Goal: Book appointment/travel/reservation

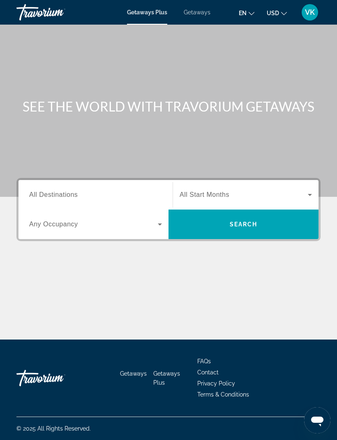
click at [147, 194] on input "Destination All Destinations" at bounding box center [95, 195] width 133 height 10
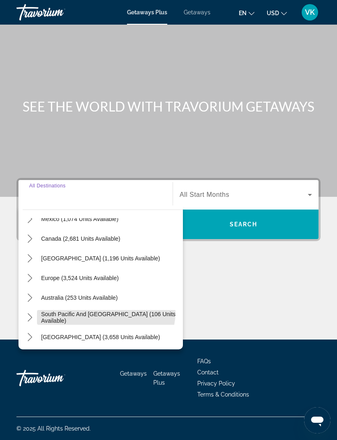
scroll to position [25, 0]
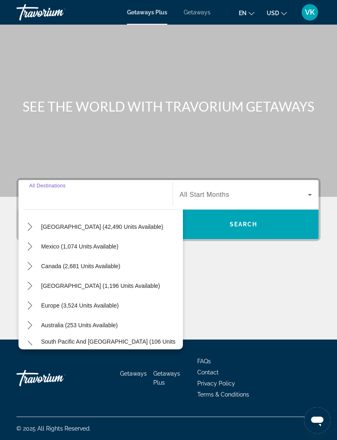
click at [36, 220] on mat-icon "Toggle United States (42,490 units available) submenu" at bounding box center [30, 227] width 14 height 14
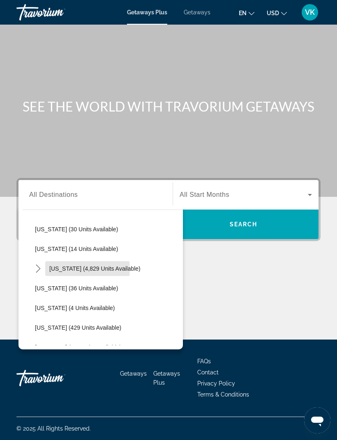
scroll to position [124, 0]
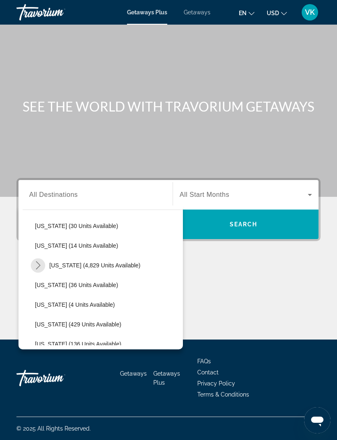
click at [45, 259] on mat-icon "Toggle Florida (4,829 units available) submenu" at bounding box center [38, 266] width 14 height 14
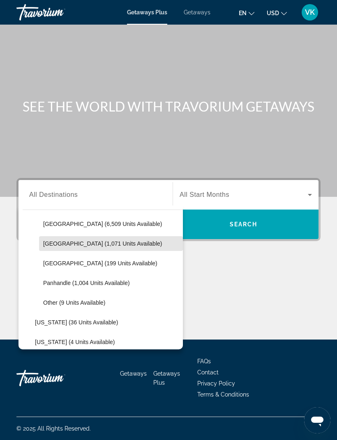
scroll to position [188, 0]
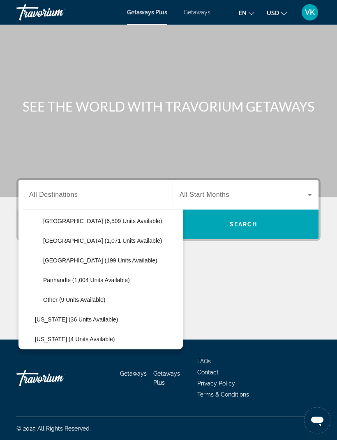
click at [122, 238] on span "[GEOGRAPHIC_DATA] (1,071 units available)" at bounding box center [102, 241] width 119 height 7
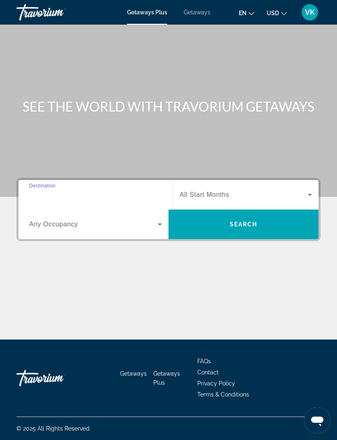
type input "**********"
click at [309, 190] on icon "Search widget" at bounding box center [310, 195] width 10 height 10
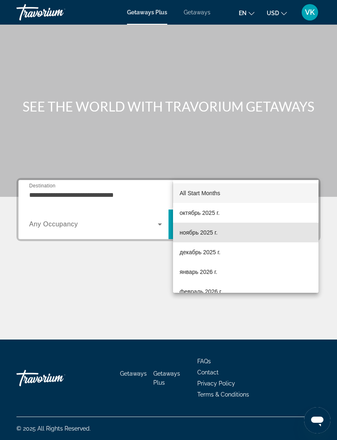
click at [209, 234] on span "ноябрь 2025 г." at bounding box center [198, 233] width 38 height 10
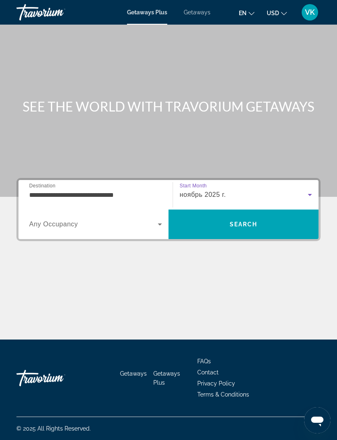
click at [161, 220] on icon "Search widget" at bounding box center [160, 225] width 10 height 10
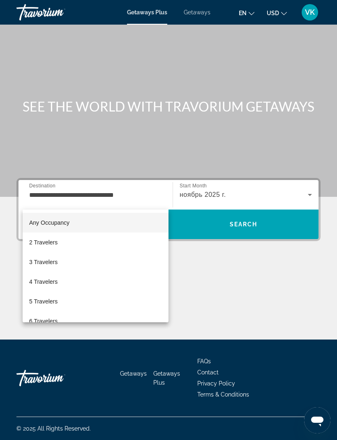
click at [62, 265] on mat-option "3 Travelers" at bounding box center [96, 262] width 146 height 20
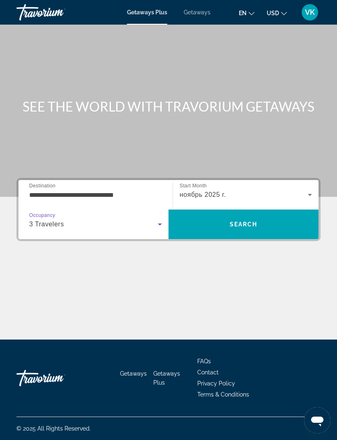
click at [235, 221] on span "Search" at bounding box center [243, 224] width 28 height 7
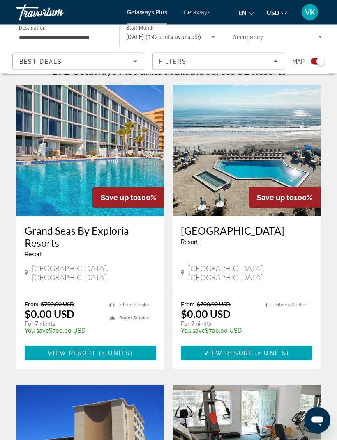
scroll to position [190, 0]
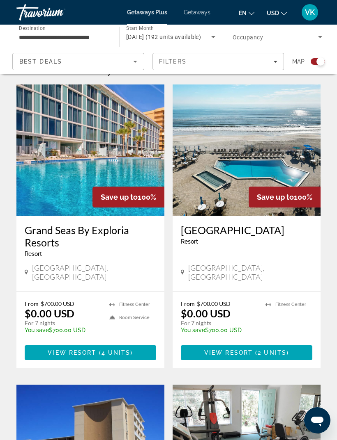
click at [288, 144] on img "Main content" at bounding box center [246, 150] width 148 height 131
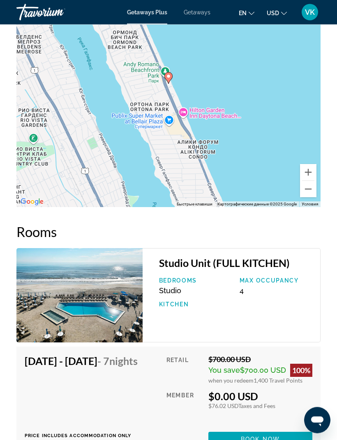
scroll to position [1571, 0]
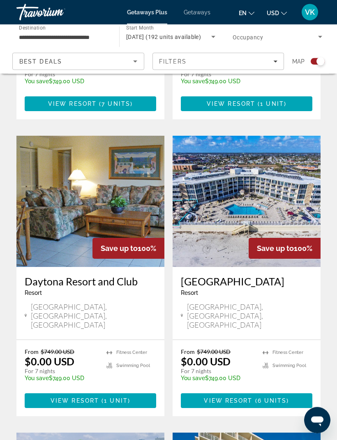
scroll to position [1046, 0]
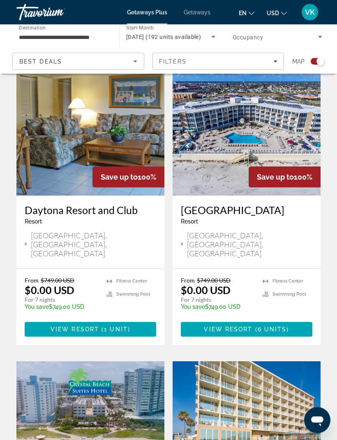
click at [297, 87] on img "Main content" at bounding box center [246, 130] width 148 height 131
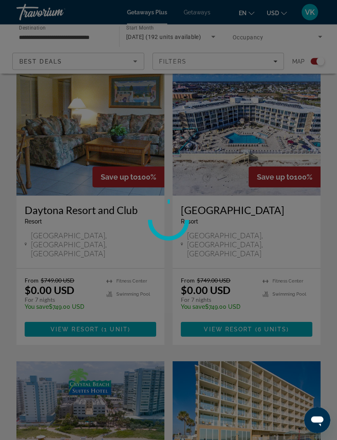
scroll to position [1117, 0]
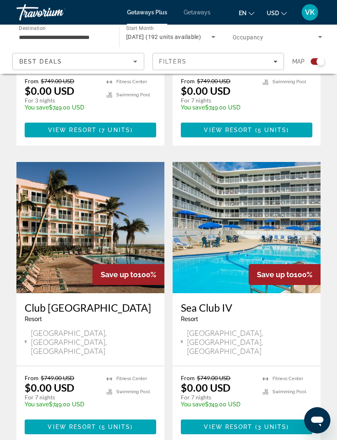
scroll to position [1625, 0]
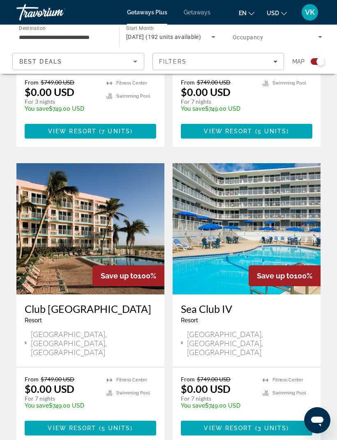
click at [293, 163] on img "Main content" at bounding box center [246, 228] width 148 height 131
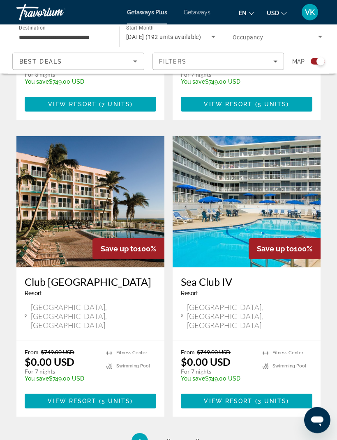
scroll to position [1642, 0]
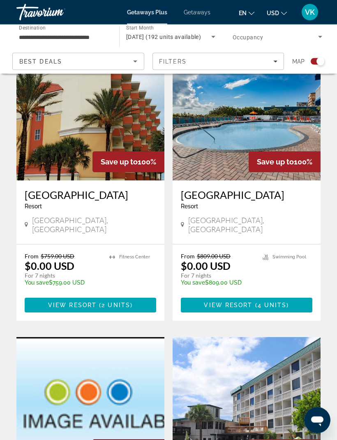
scroll to position [527, 0]
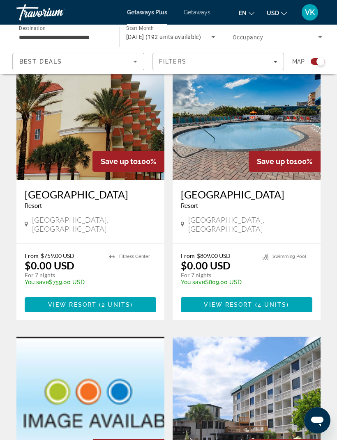
click at [30, 133] on img "Main content" at bounding box center [90, 114] width 148 height 131
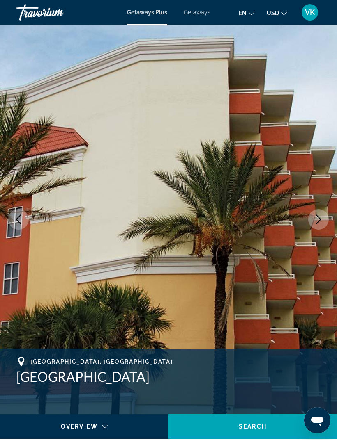
click at [321, 218] on icon "Next image" at bounding box center [318, 220] width 10 height 10
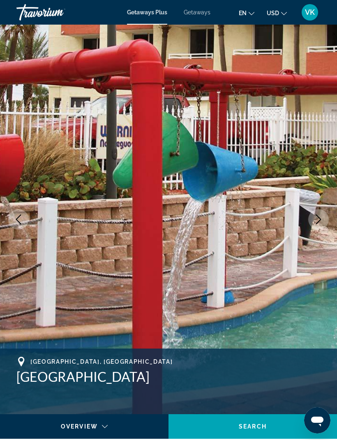
click at [323, 220] on icon "Next image" at bounding box center [318, 220] width 10 height 10
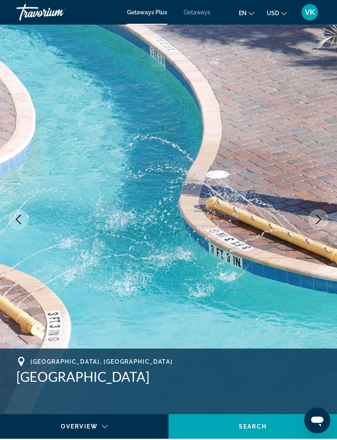
click at [322, 222] on icon "Next image" at bounding box center [318, 220] width 10 height 10
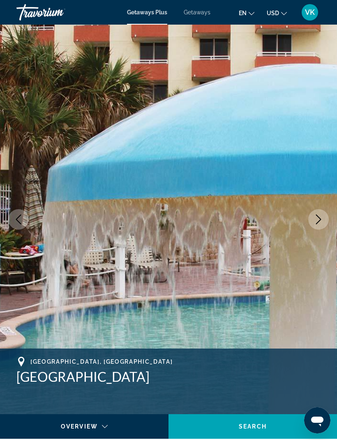
click at [322, 221] on icon "Next image" at bounding box center [318, 220] width 10 height 10
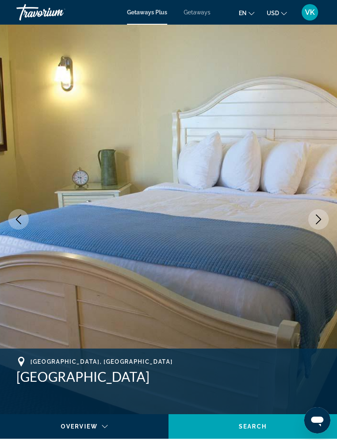
click at [321, 215] on icon "Next image" at bounding box center [318, 220] width 10 height 10
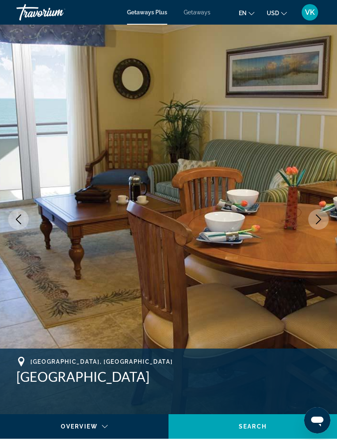
click at [322, 216] on icon "Next image" at bounding box center [318, 220] width 10 height 10
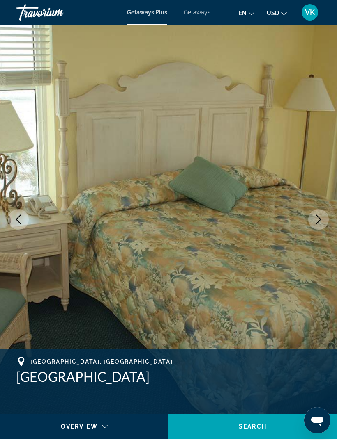
click at [326, 220] on button "Next image" at bounding box center [318, 219] width 21 height 21
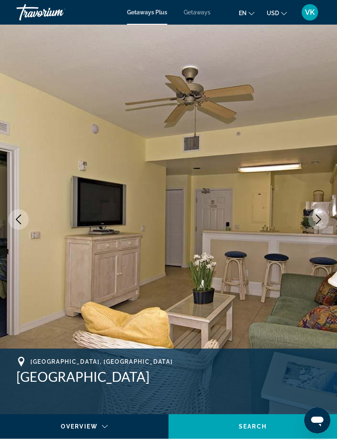
click at [325, 219] on button "Next image" at bounding box center [318, 219] width 21 height 21
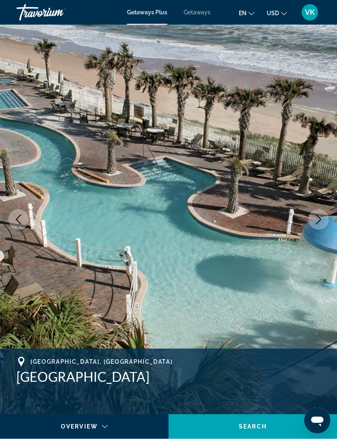
click at [318, 219] on icon "Next image" at bounding box center [318, 220] width 10 height 10
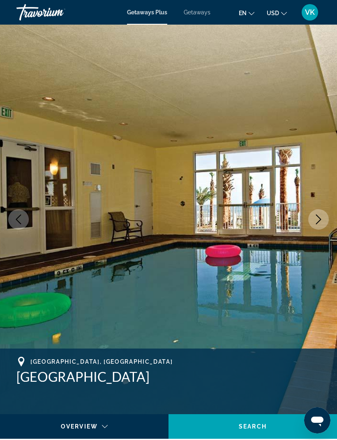
click at [22, 214] on button "Previous image" at bounding box center [18, 219] width 21 height 21
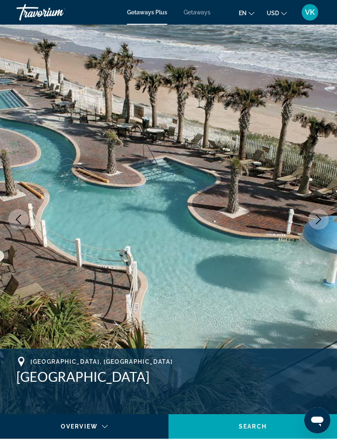
click at [314, 220] on icon "Next image" at bounding box center [318, 220] width 10 height 10
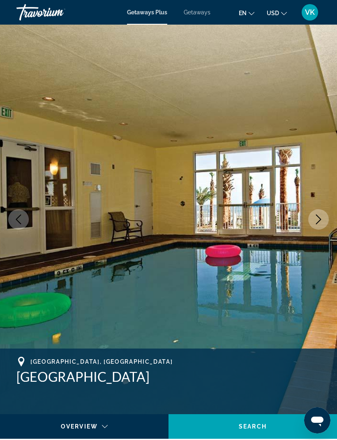
click at [322, 219] on icon "Next image" at bounding box center [318, 220] width 10 height 10
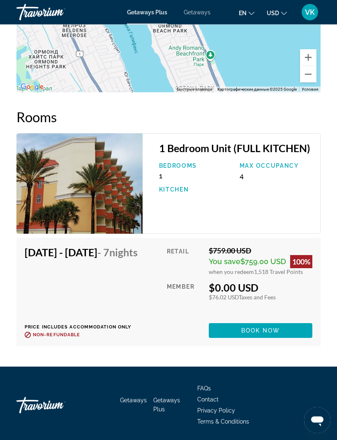
scroll to position [1699, 0]
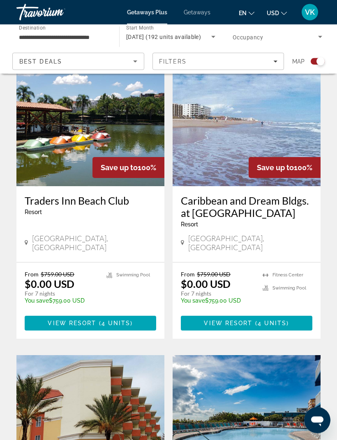
scroll to position [220, 0]
click at [290, 101] on img "Main content" at bounding box center [246, 120] width 148 height 131
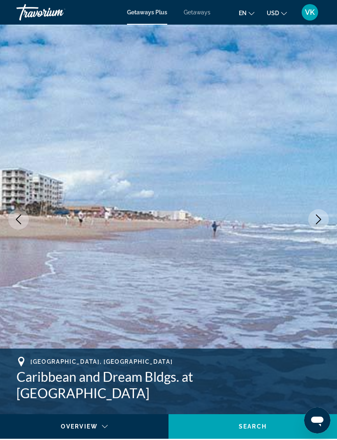
click at [326, 219] on button "Next image" at bounding box center [318, 219] width 21 height 21
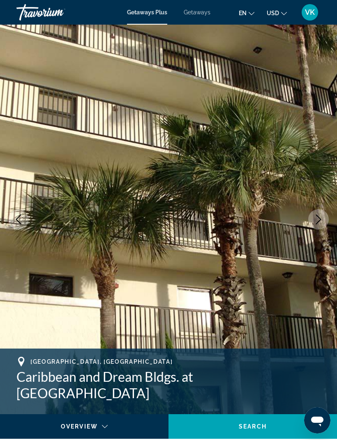
click at [319, 218] on icon "Next image" at bounding box center [318, 220] width 5 height 10
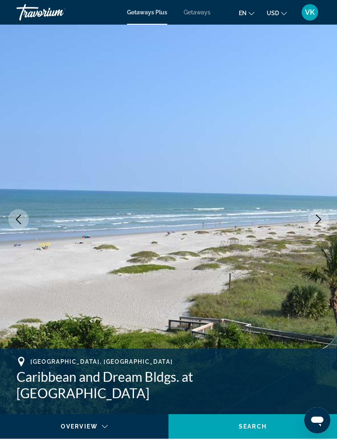
click at [322, 217] on icon "Next image" at bounding box center [318, 220] width 10 height 10
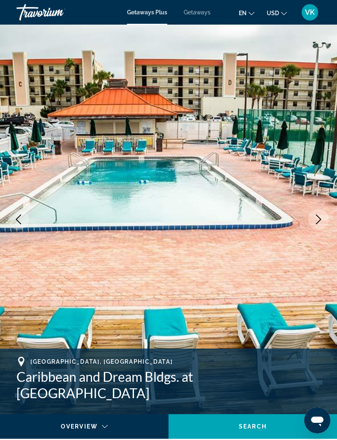
click at [323, 218] on icon "Next image" at bounding box center [318, 220] width 10 height 10
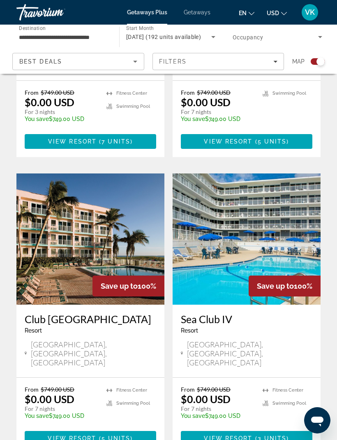
scroll to position [1653, 0]
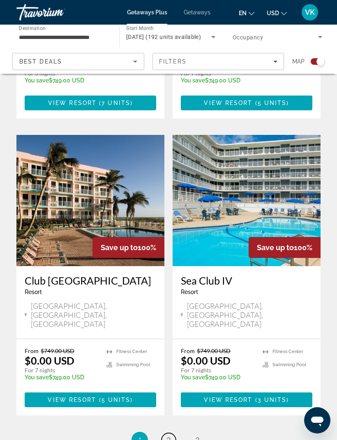
click at [171, 433] on link "page 2" at bounding box center [168, 440] width 14 height 14
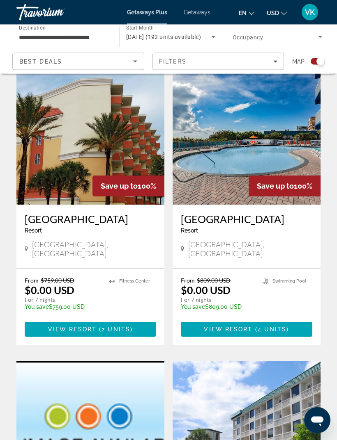
scroll to position [502, 0]
click at [227, 151] on img "Main content" at bounding box center [246, 138] width 148 height 131
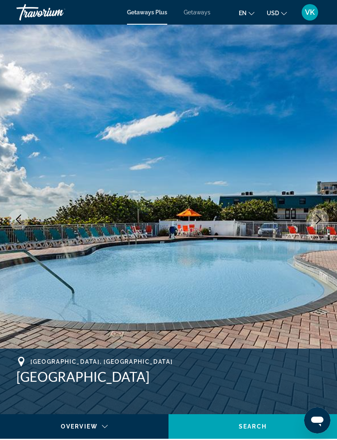
click at [321, 220] on icon "Next image" at bounding box center [318, 220] width 10 height 10
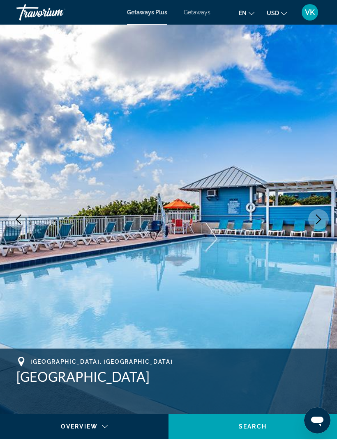
click at [321, 220] on icon "Next image" at bounding box center [318, 220] width 10 height 10
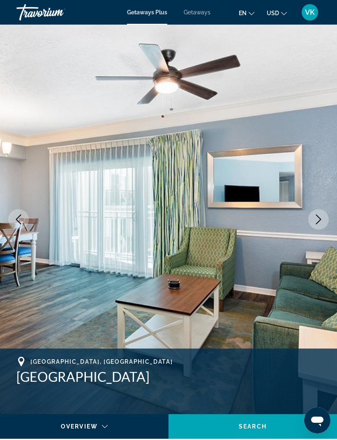
click at [319, 222] on icon "Next image" at bounding box center [318, 220] width 10 height 10
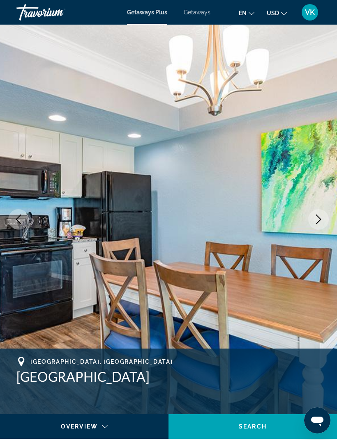
click at [320, 223] on icon "Next image" at bounding box center [318, 220] width 10 height 10
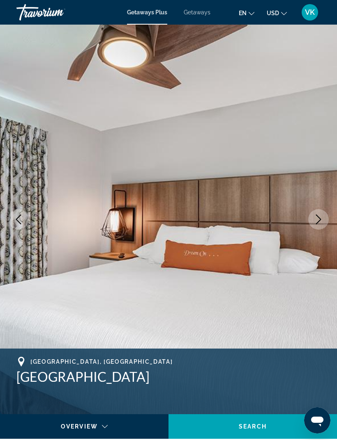
click at [318, 224] on icon "Next image" at bounding box center [318, 220] width 10 height 10
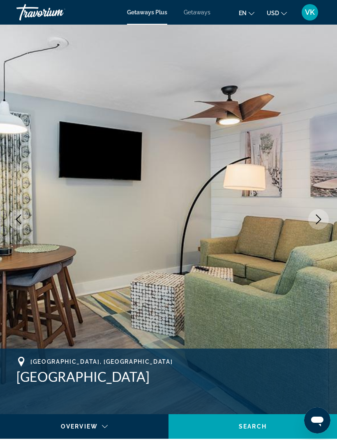
click at [320, 224] on icon "Next image" at bounding box center [318, 220] width 10 height 10
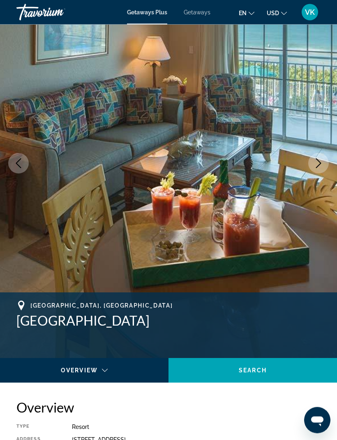
scroll to position [56, 0]
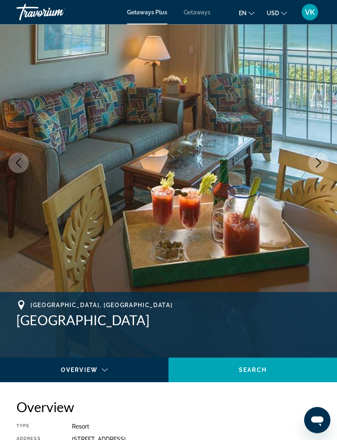
click at [316, 164] on icon "Next image" at bounding box center [318, 163] width 10 height 10
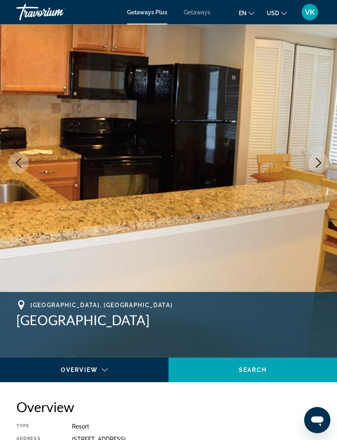
click at [317, 166] on icon "Next image" at bounding box center [318, 163] width 5 height 10
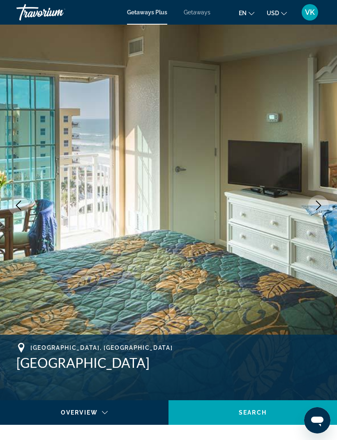
scroll to position [0, 0]
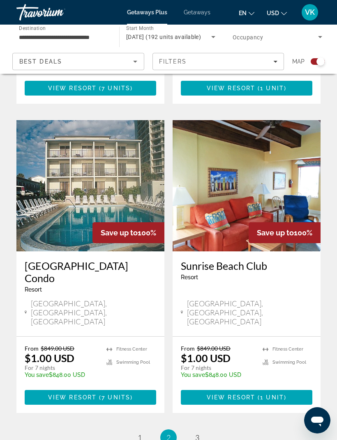
scroll to position [1658, 0]
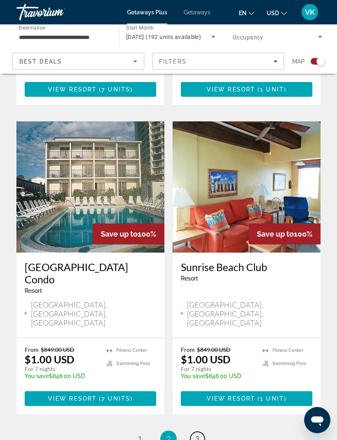
click at [193, 433] on link "page 3" at bounding box center [197, 440] width 14 height 14
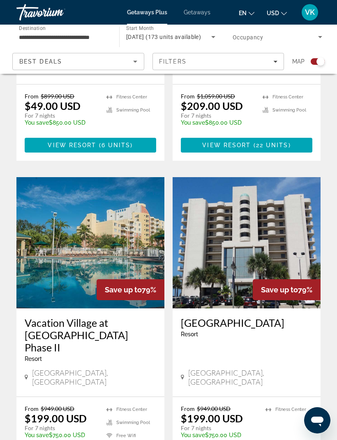
scroll to position [704, 0]
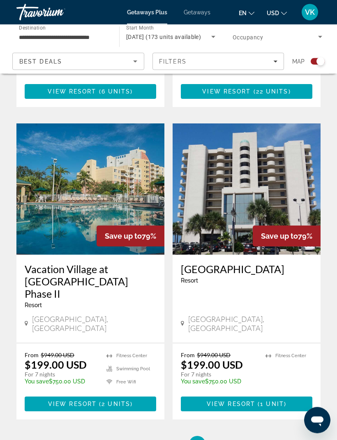
click at [229, 149] on img "Main content" at bounding box center [246, 189] width 148 height 131
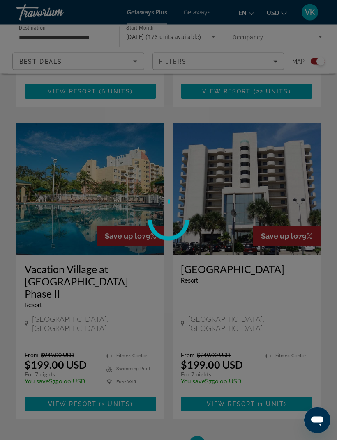
scroll to position [758, 0]
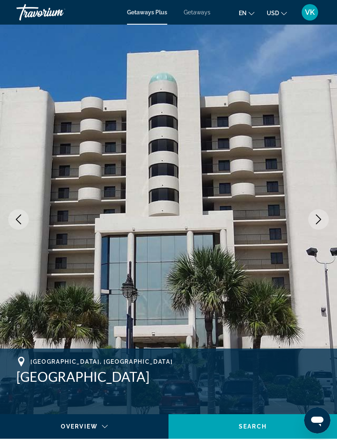
click at [318, 220] on icon "Next image" at bounding box center [318, 220] width 10 height 10
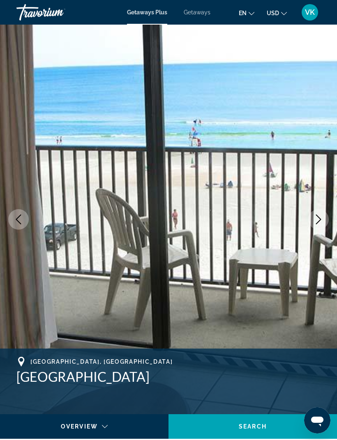
click at [321, 219] on icon "Next image" at bounding box center [318, 220] width 10 height 10
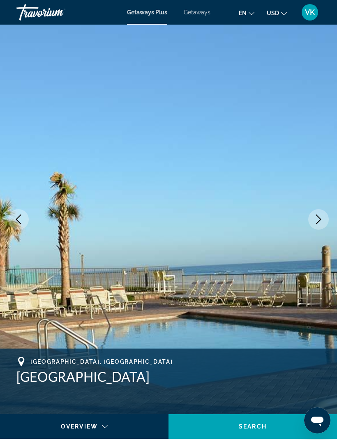
click at [314, 226] on button "Next image" at bounding box center [318, 219] width 21 height 21
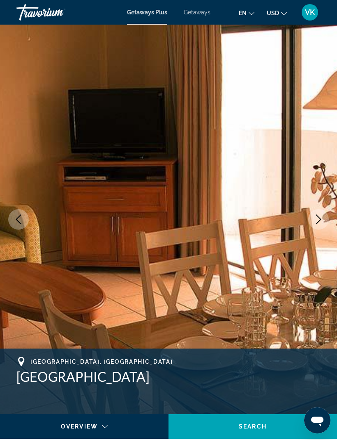
click at [314, 222] on icon "Next image" at bounding box center [318, 220] width 10 height 10
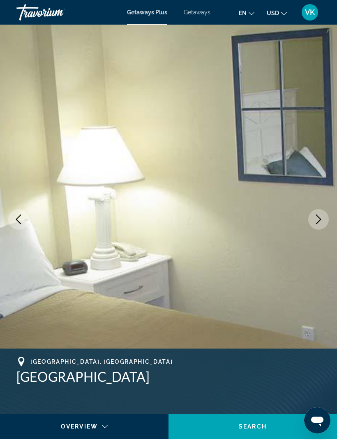
click at [314, 227] on button "Next image" at bounding box center [318, 219] width 21 height 21
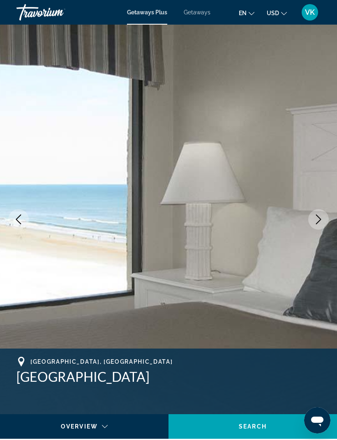
click at [318, 225] on button "Next image" at bounding box center [318, 219] width 21 height 21
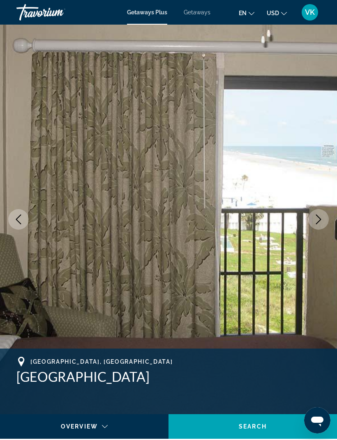
click at [318, 224] on icon "Next image" at bounding box center [318, 220] width 10 height 10
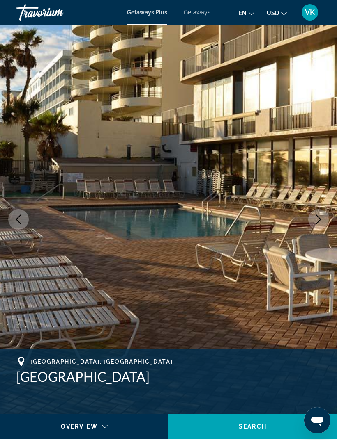
click at [318, 223] on icon "Next image" at bounding box center [318, 220] width 10 height 10
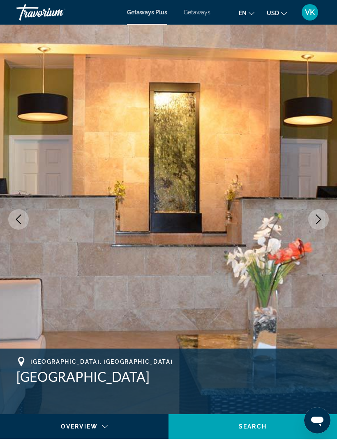
click at [320, 219] on icon "Next image" at bounding box center [318, 220] width 5 height 10
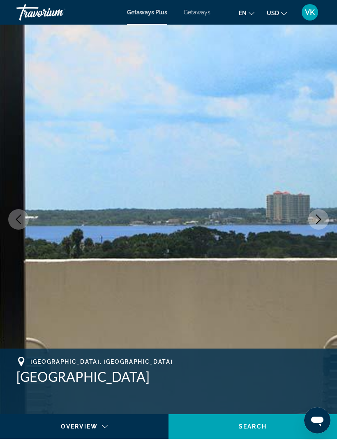
click at [321, 219] on icon "Next image" at bounding box center [318, 220] width 10 height 10
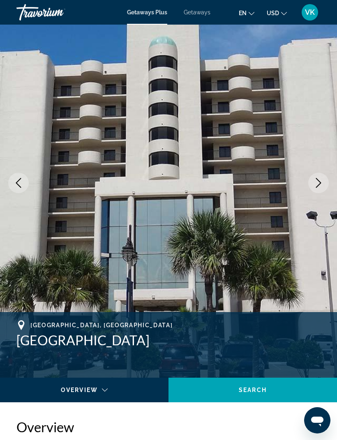
scroll to position [36, 0]
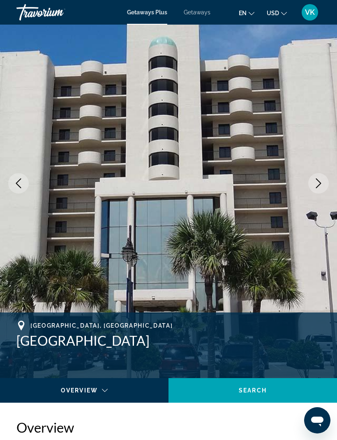
click at [323, 219] on img "Main content" at bounding box center [168, 184] width 337 height 390
click at [315, 189] on button "Next image" at bounding box center [318, 183] width 21 height 21
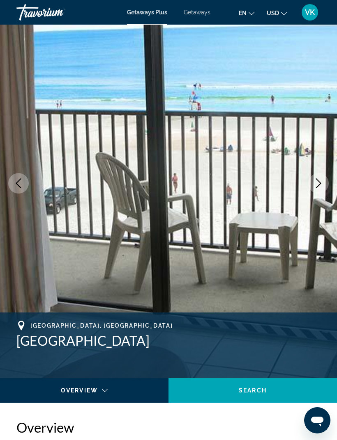
scroll to position [0, 0]
